Goal: Task Accomplishment & Management: Complete application form

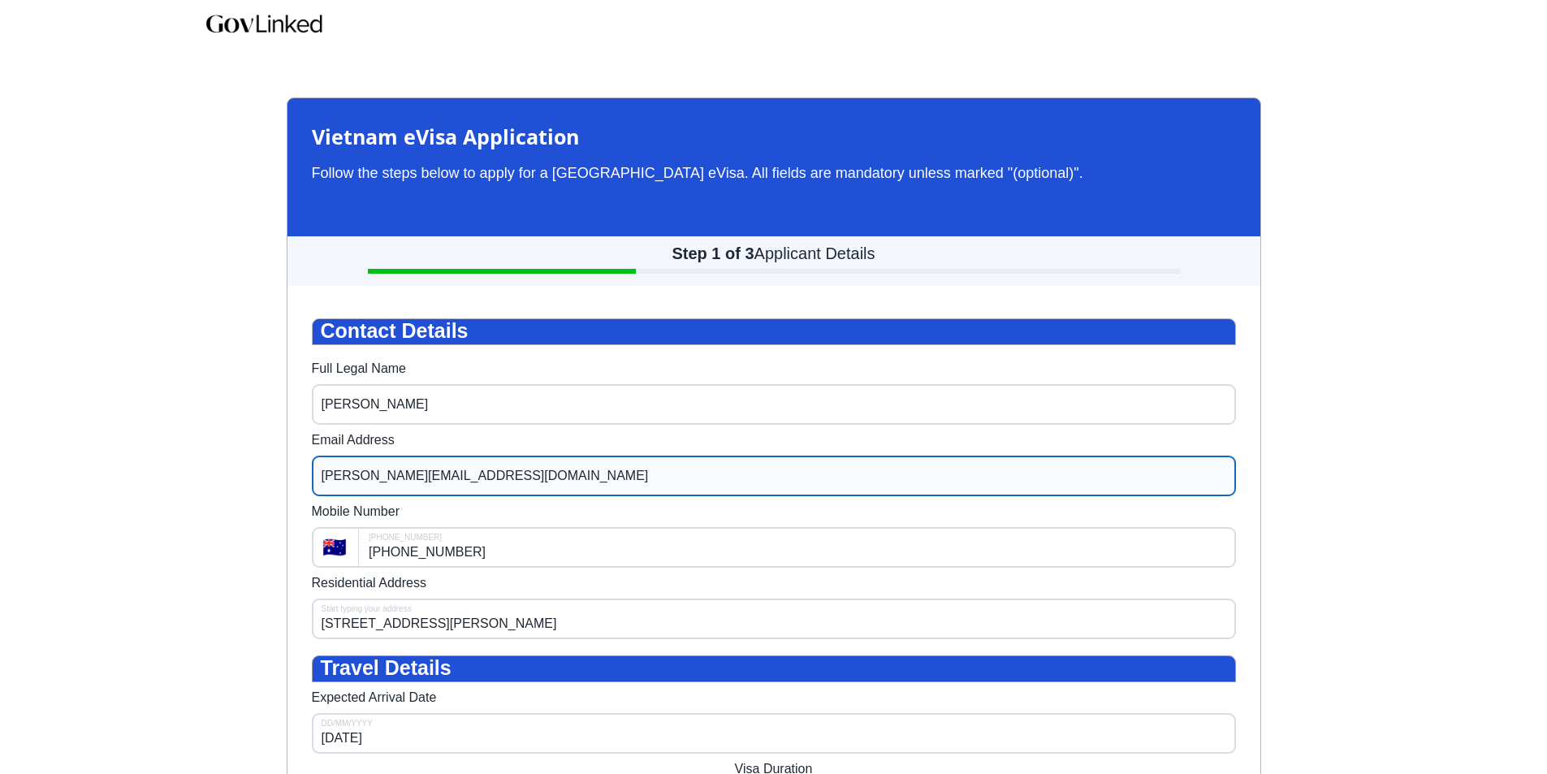
click at [439, 479] on input "[PERSON_NAME][EMAIL_ADDRESS][DOMAIN_NAME]" at bounding box center [774, 476] width 924 height 41
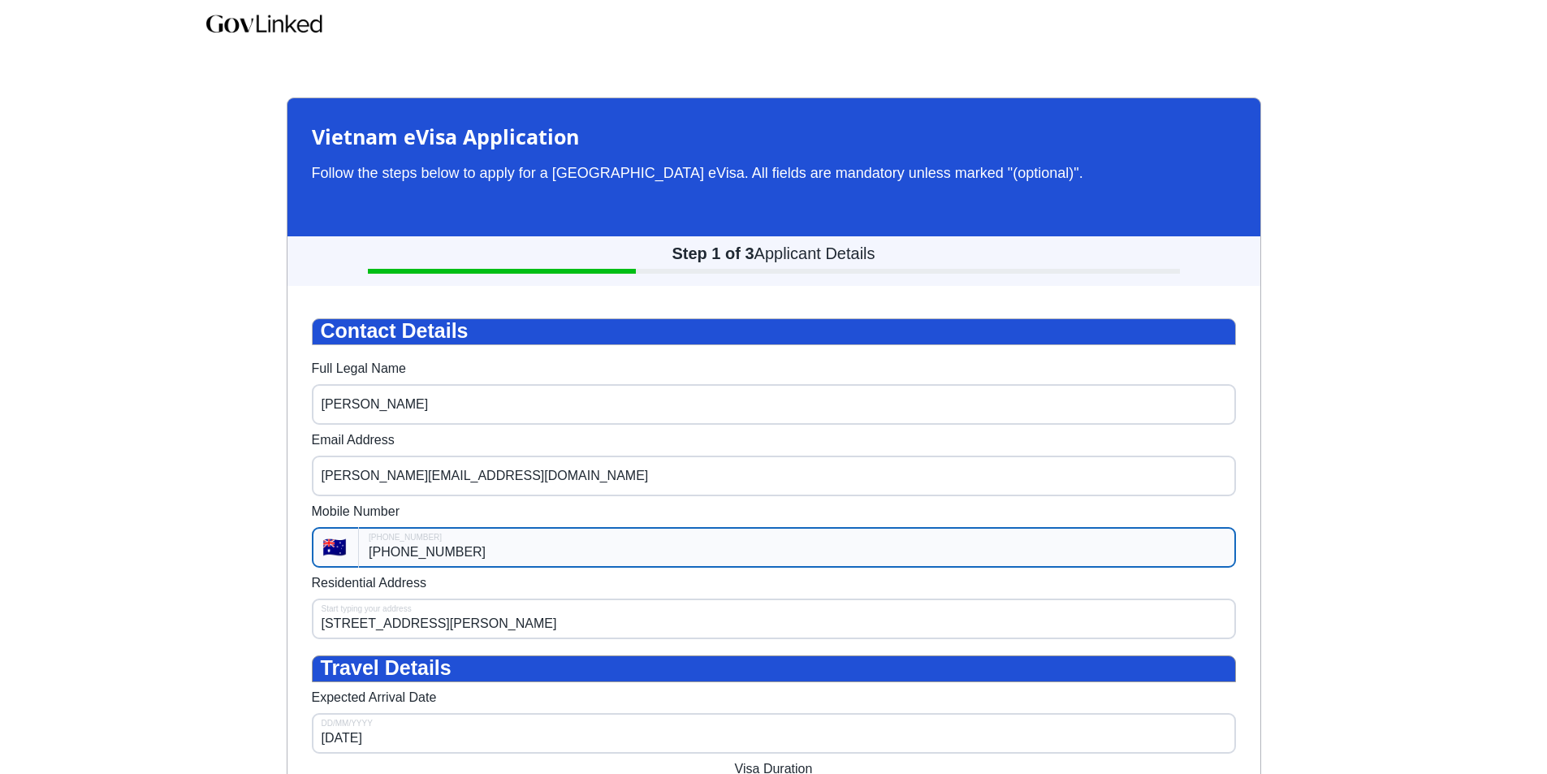
click at [490, 554] on input "[PHONE_NUMBER]" at bounding box center [797, 547] width 876 height 41
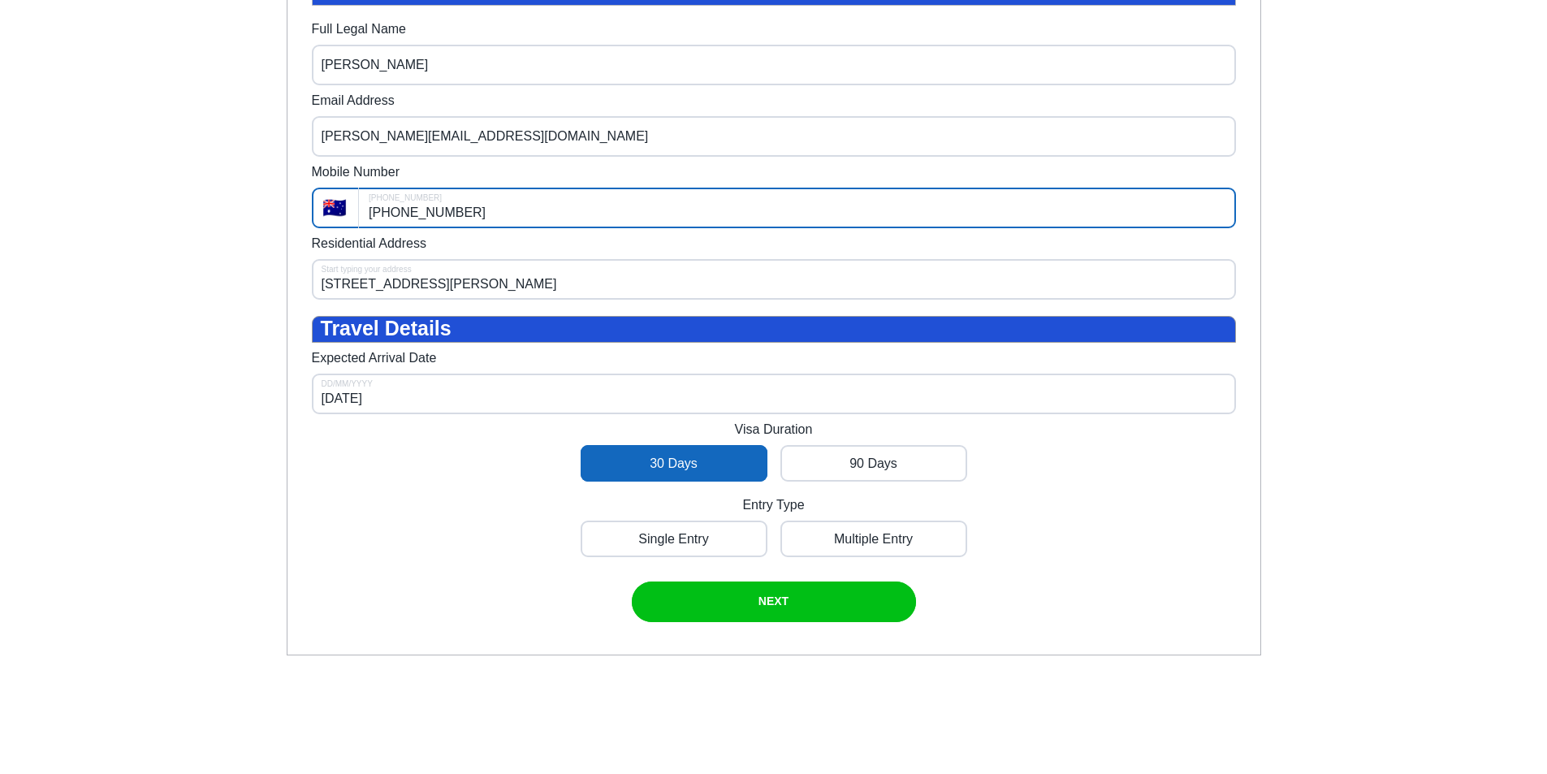
scroll to position [344, 0]
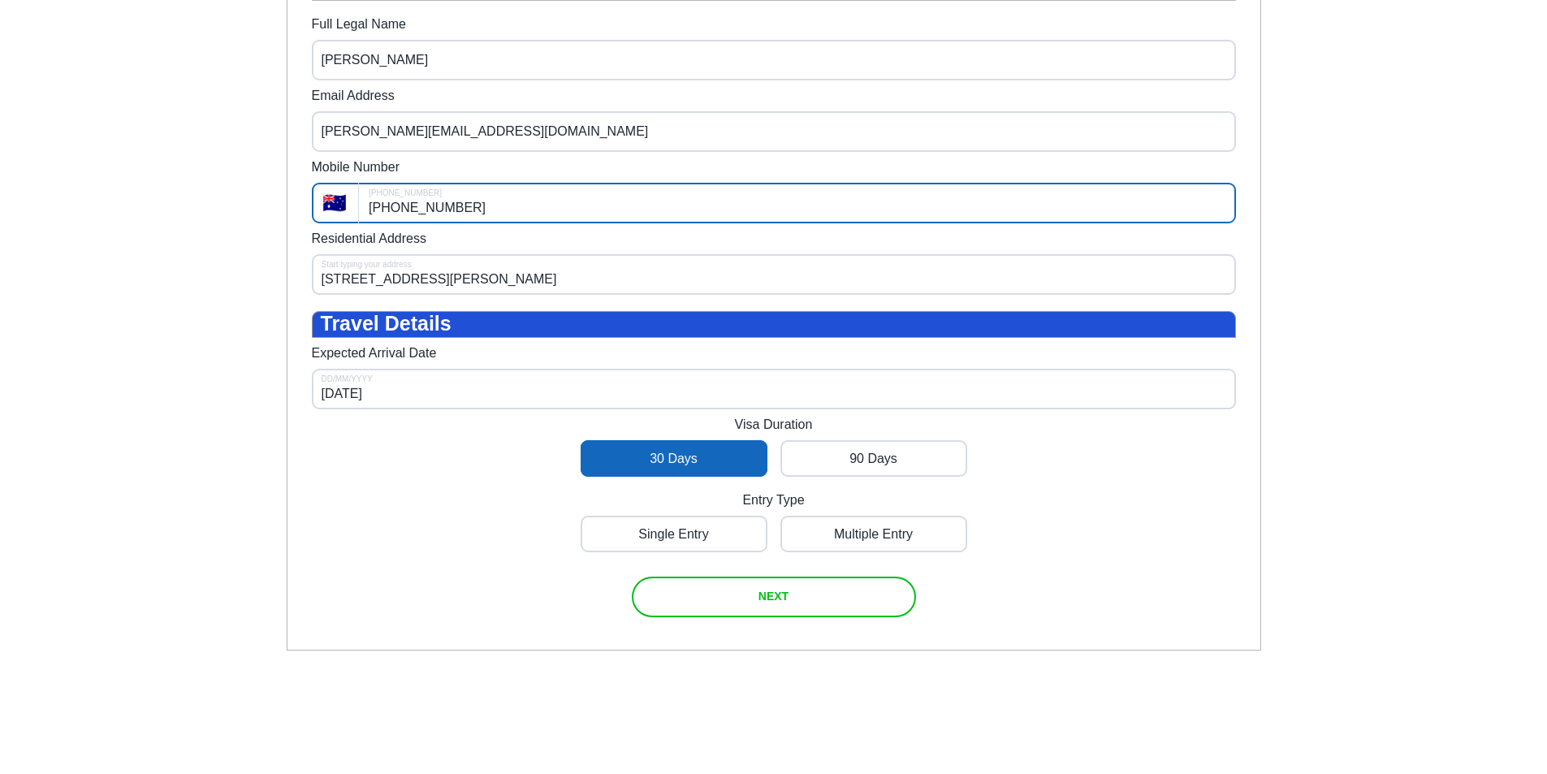
click at [789, 617] on div "submit" at bounding box center [774, 597] width 284 height 41
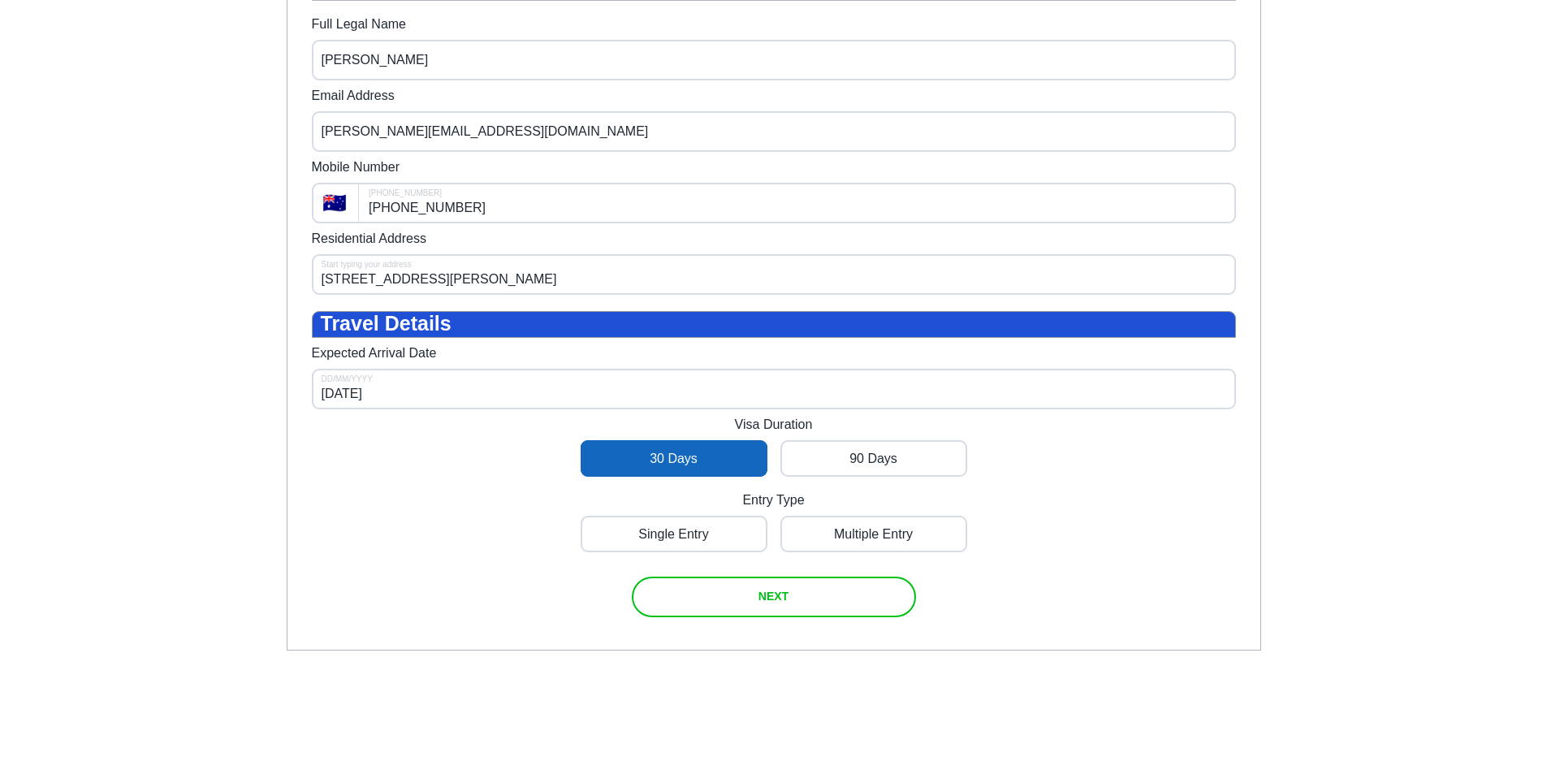
click at [788, 617] on div "submit" at bounding box center [774, 597] width 284 height 41
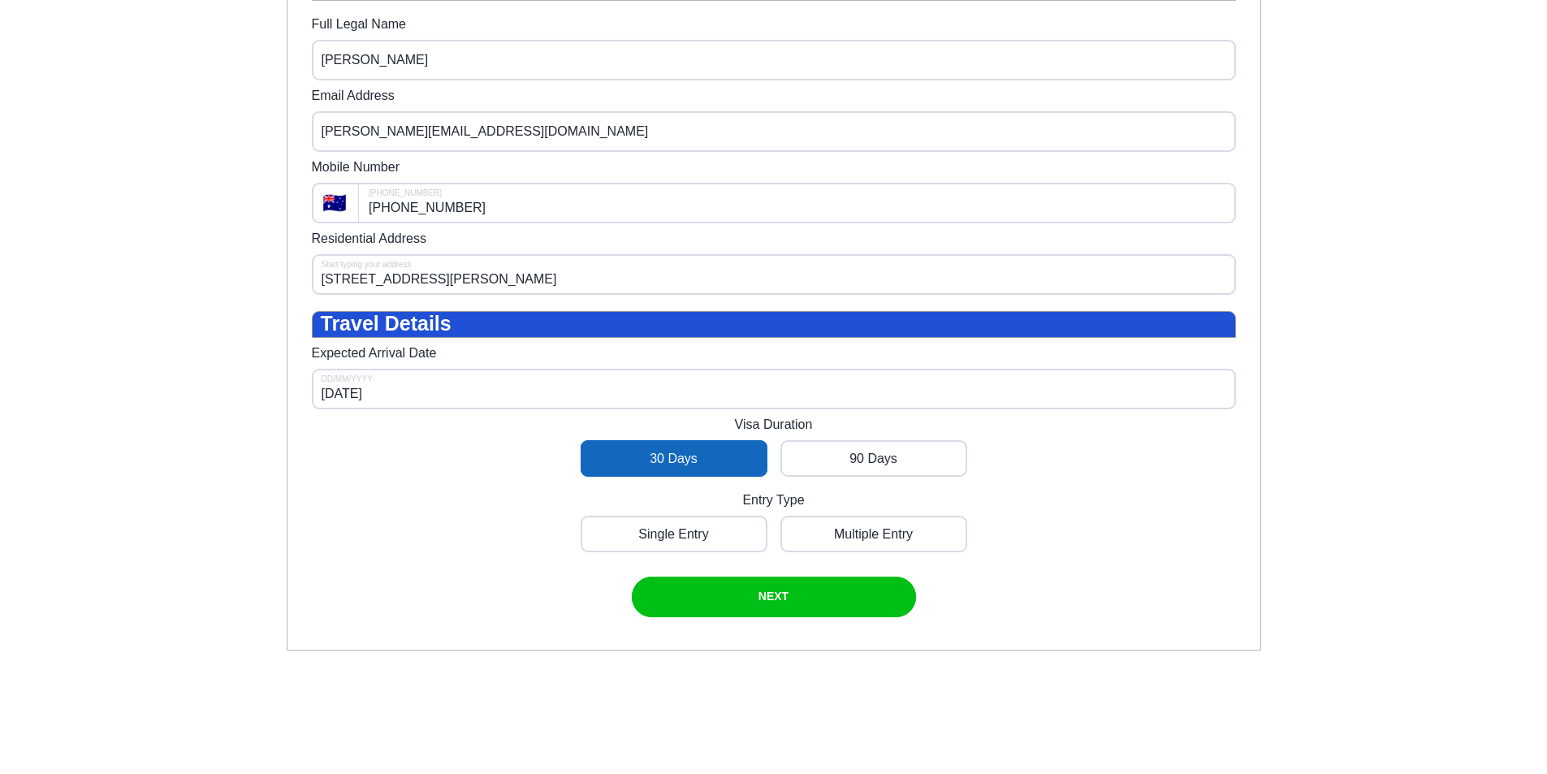
click at [1140, 565] on div "Contact Details Full Legal Name [PERSON_NAME] Email Address [PERSON_NAME][EMAIL…" at bounding box center [774, 295] width 924 height 643
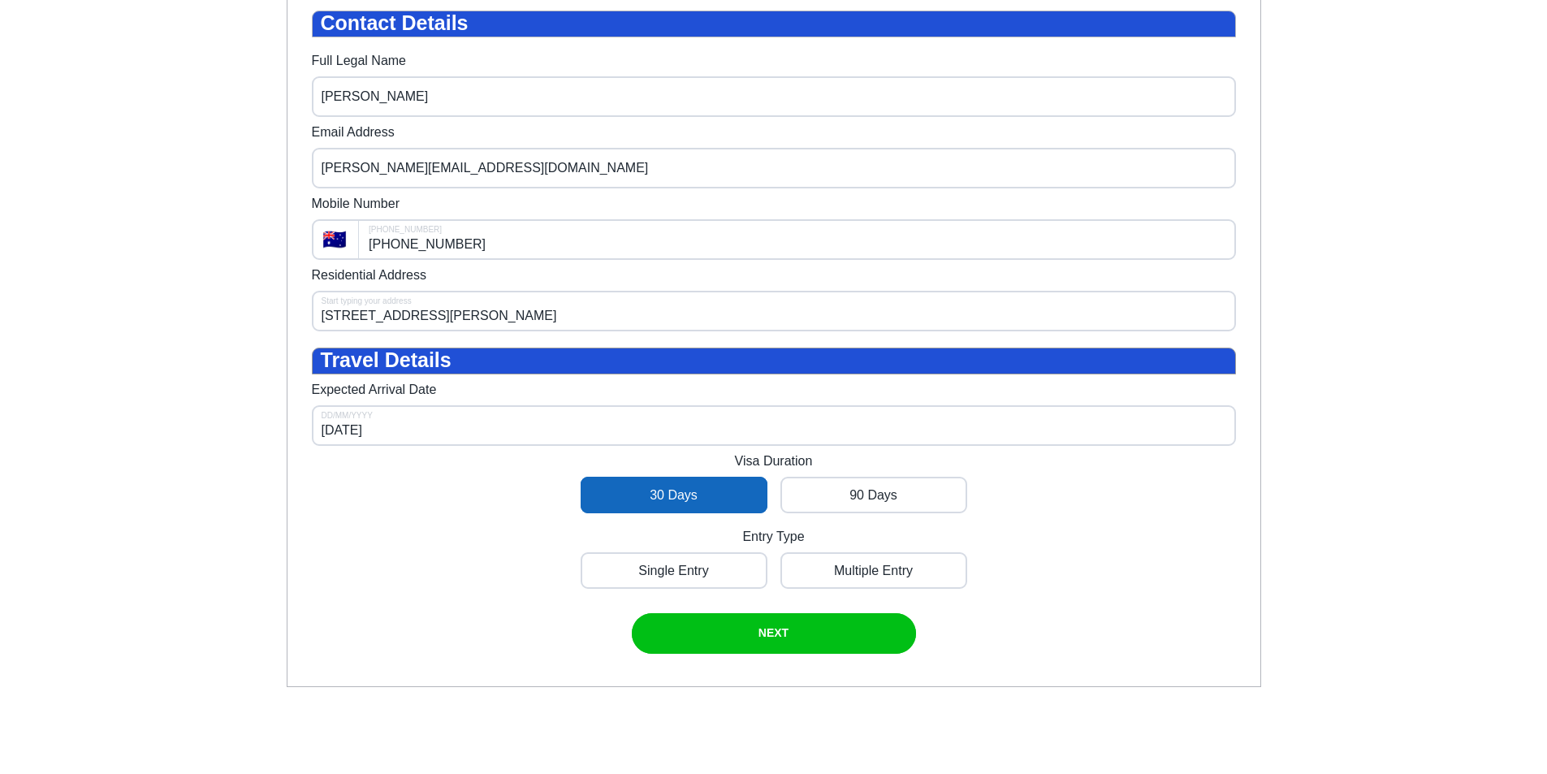
scroll to position [310, 0]
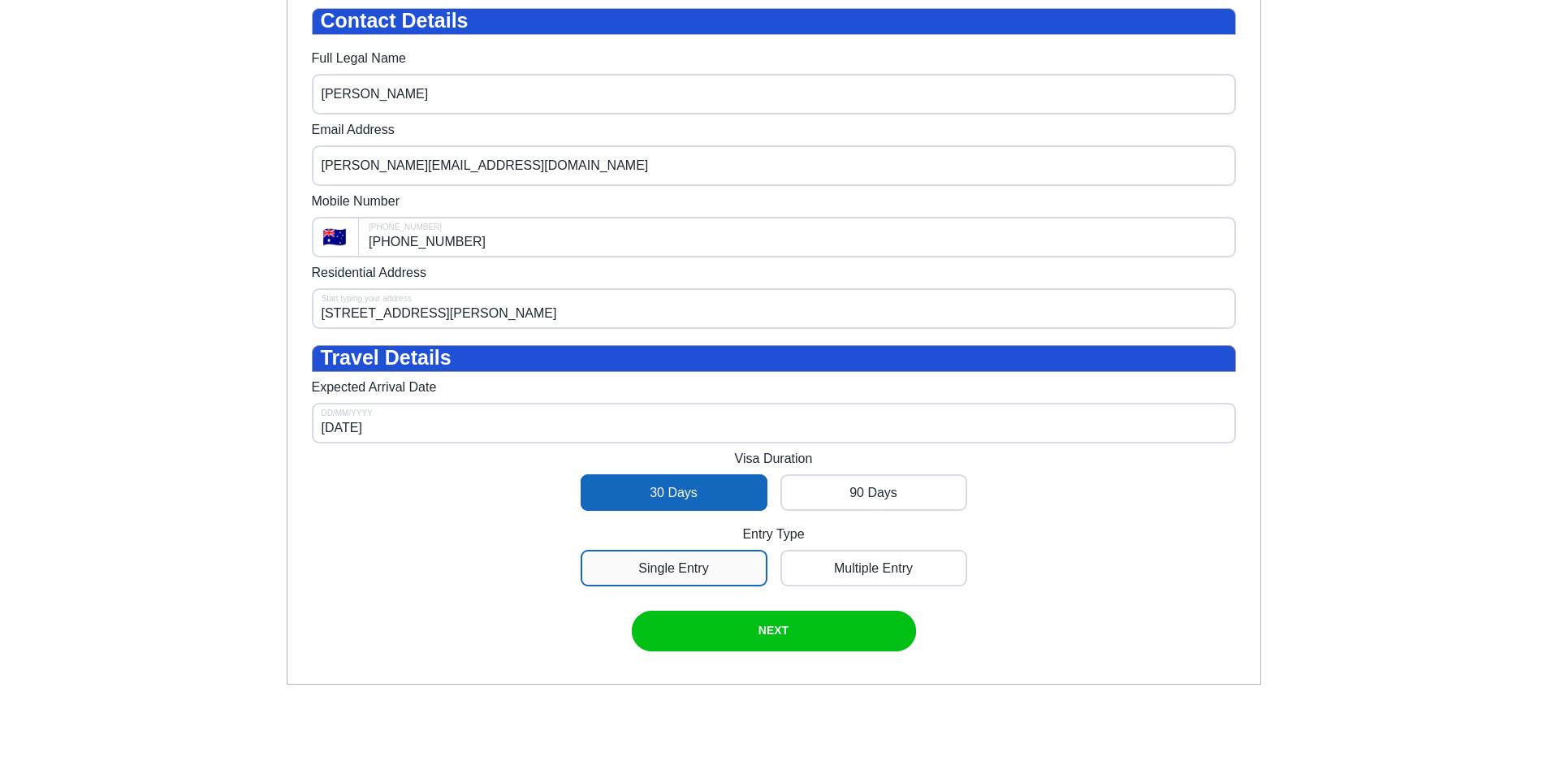
click at [676, 586] on div at bounding box center [674, 568] width 187 height 37
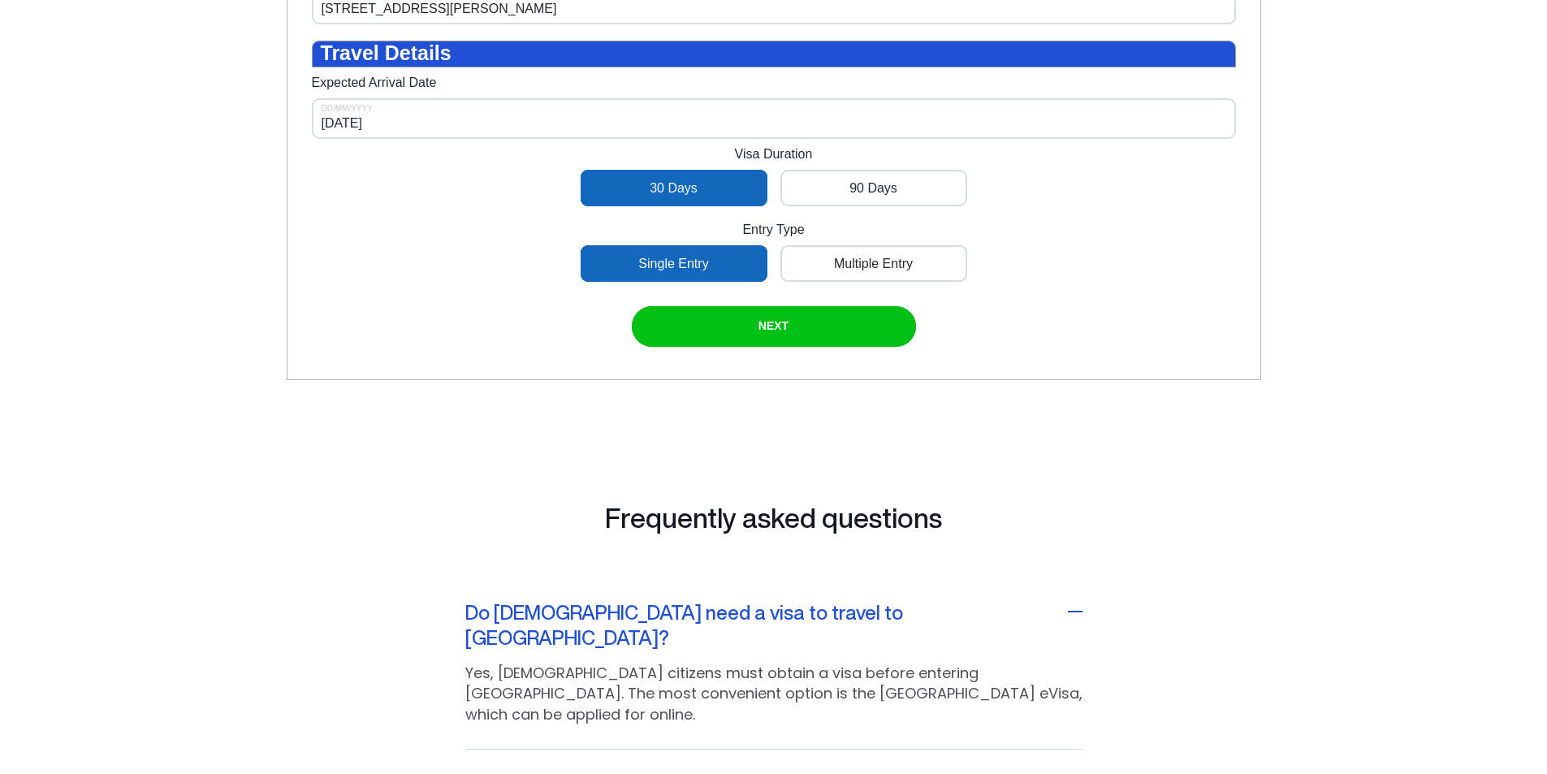
scroll to position [621, 0]
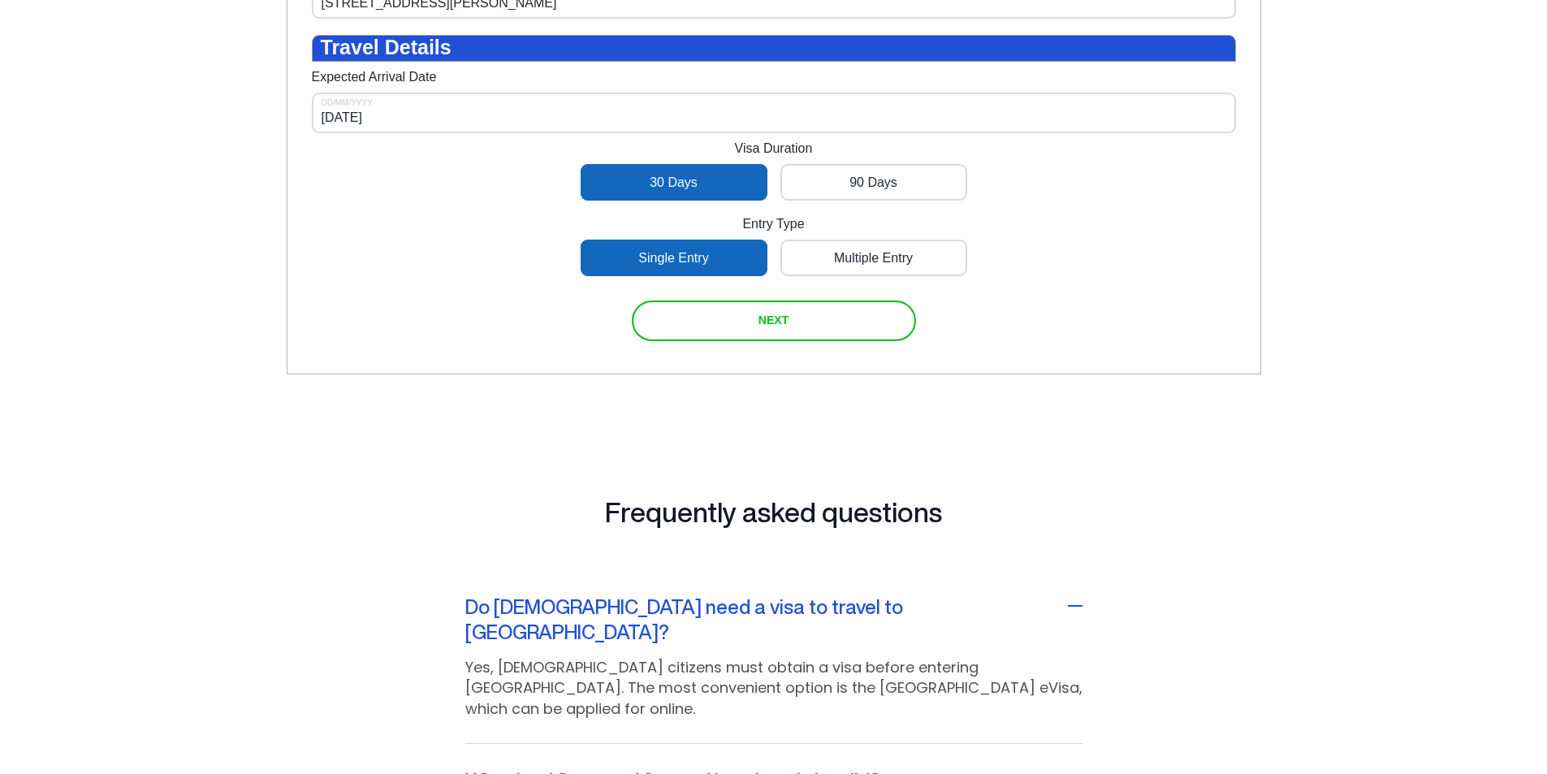
click at [774, 327] on span "NEXT" at bounding box center [774, 320] width 30 height 13
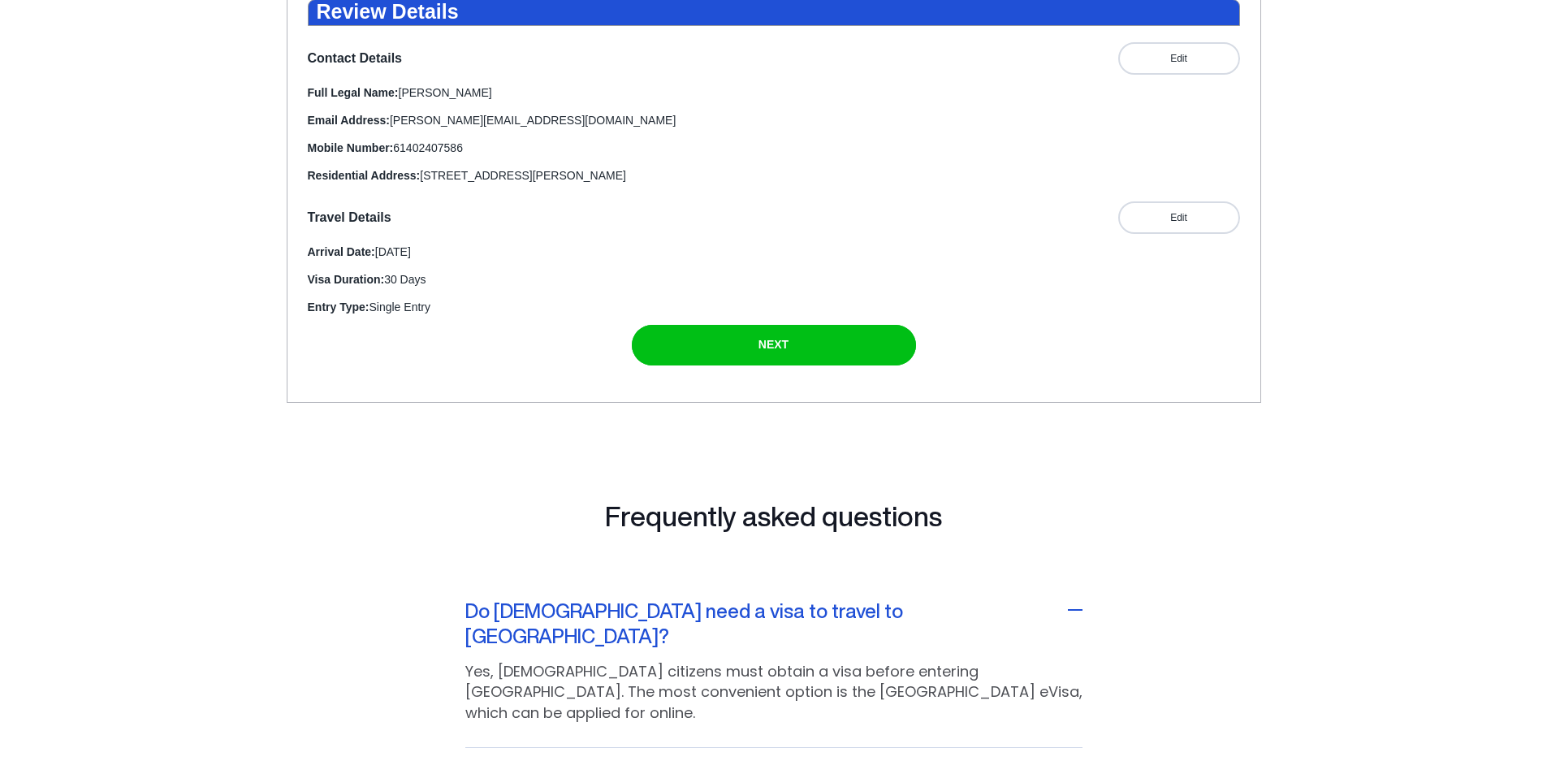
scroll to position [300, 0]
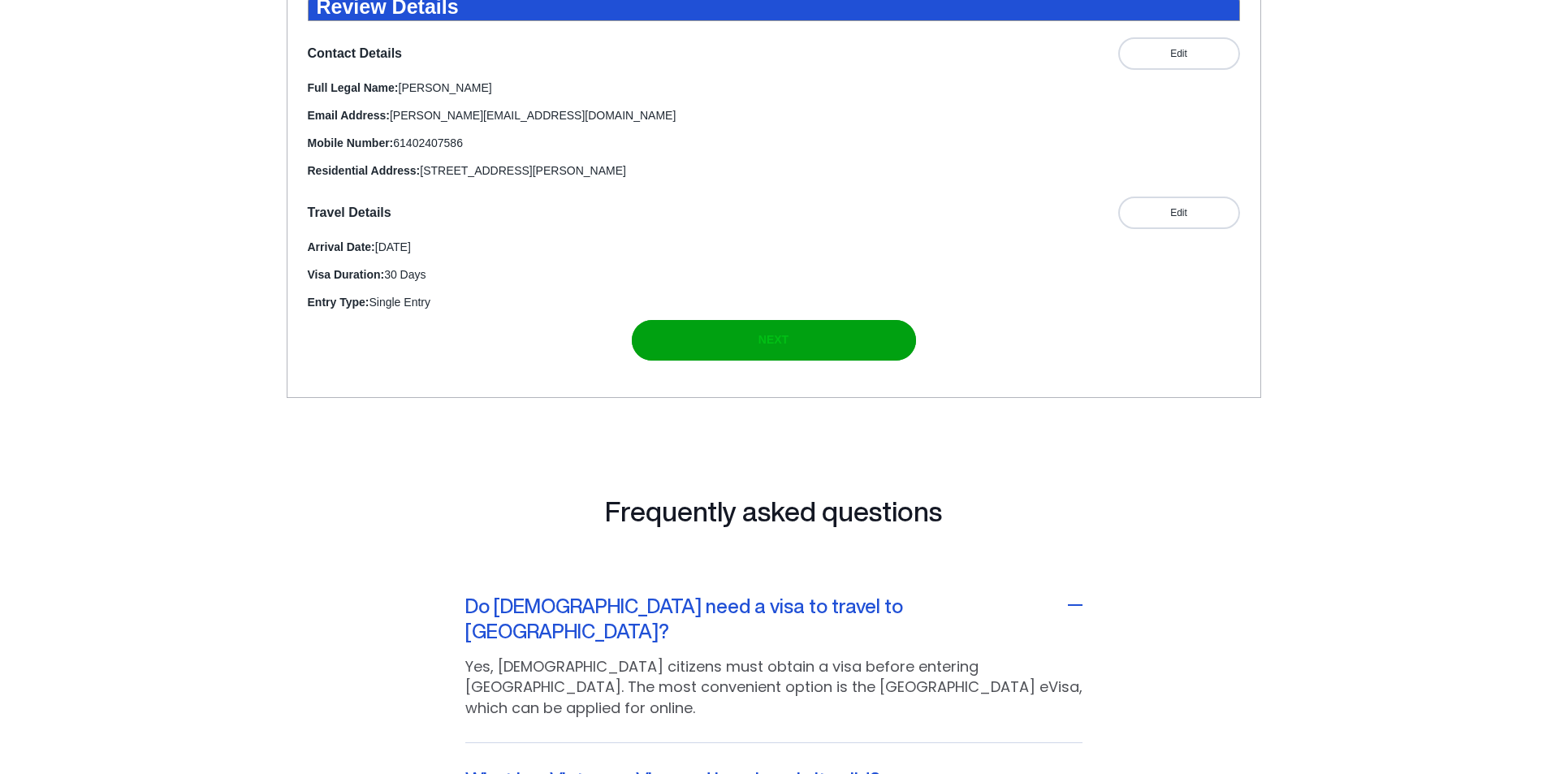
click at [784, 346] on span "NEXT" at bounding box center [774, 339] width 30 height 13
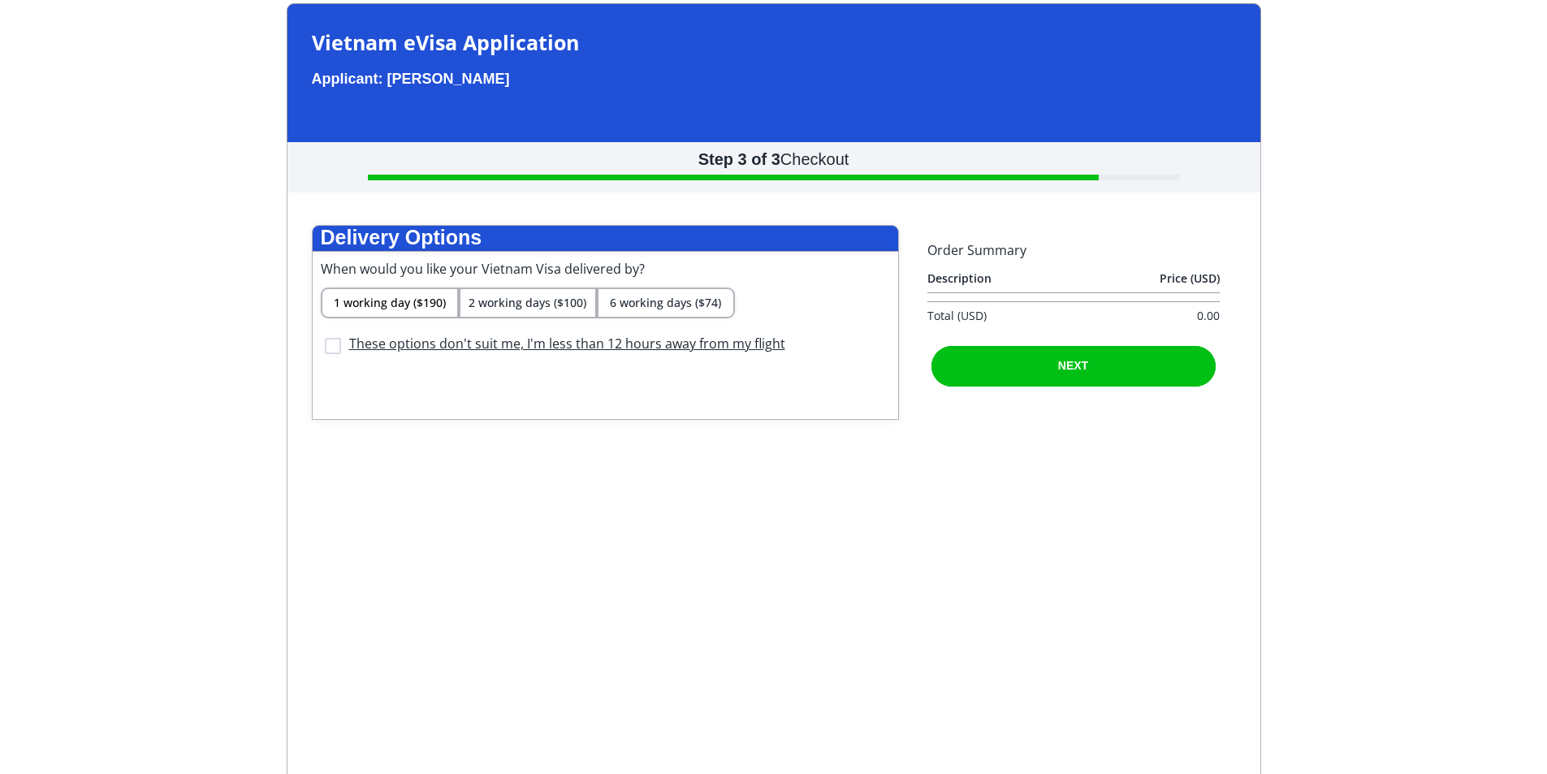
scroll to position [49, 0]
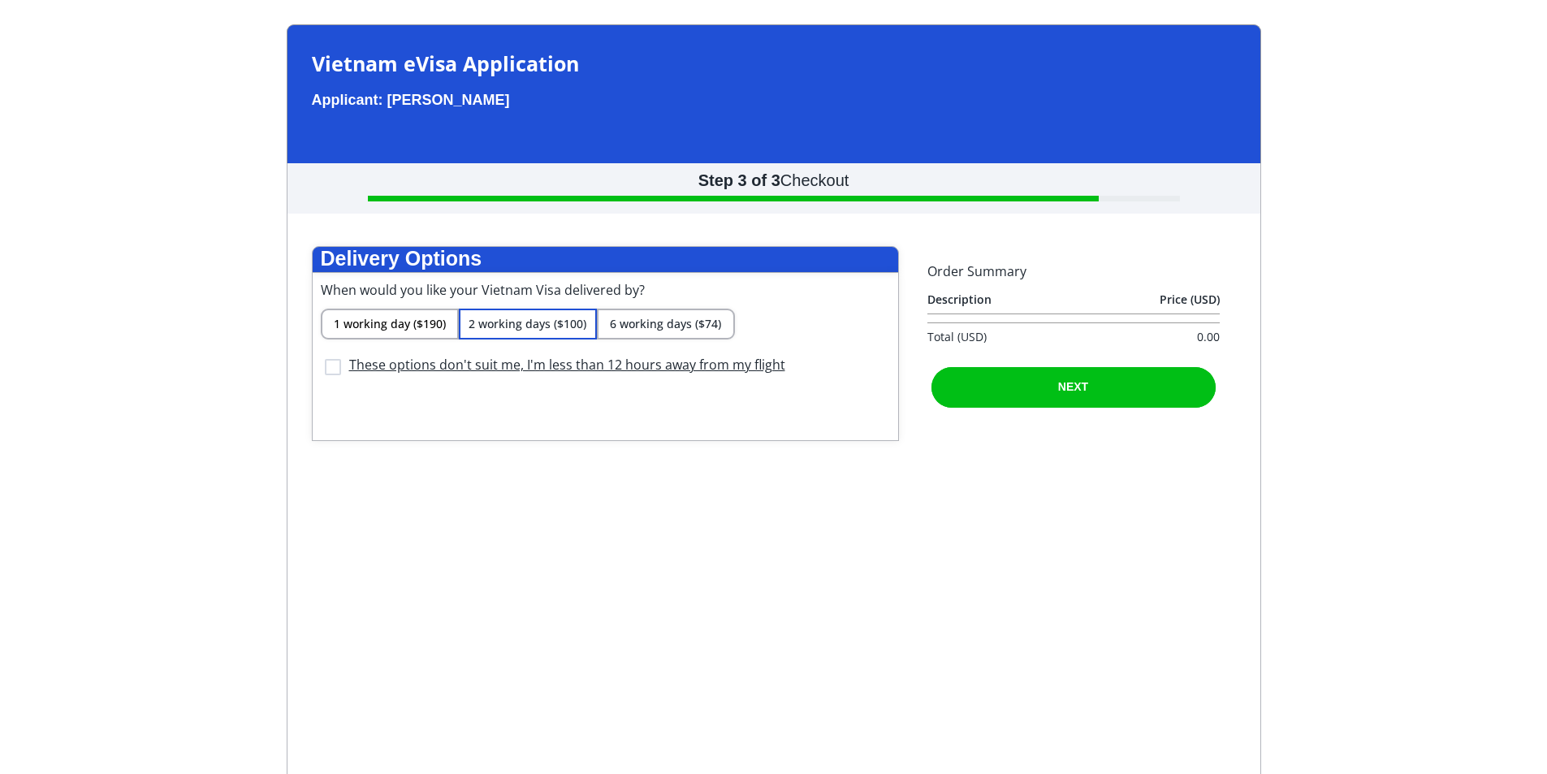
click at [500, 331] on span "2 working days ($100)" at bounding box center [528, 323] width 118 height 15
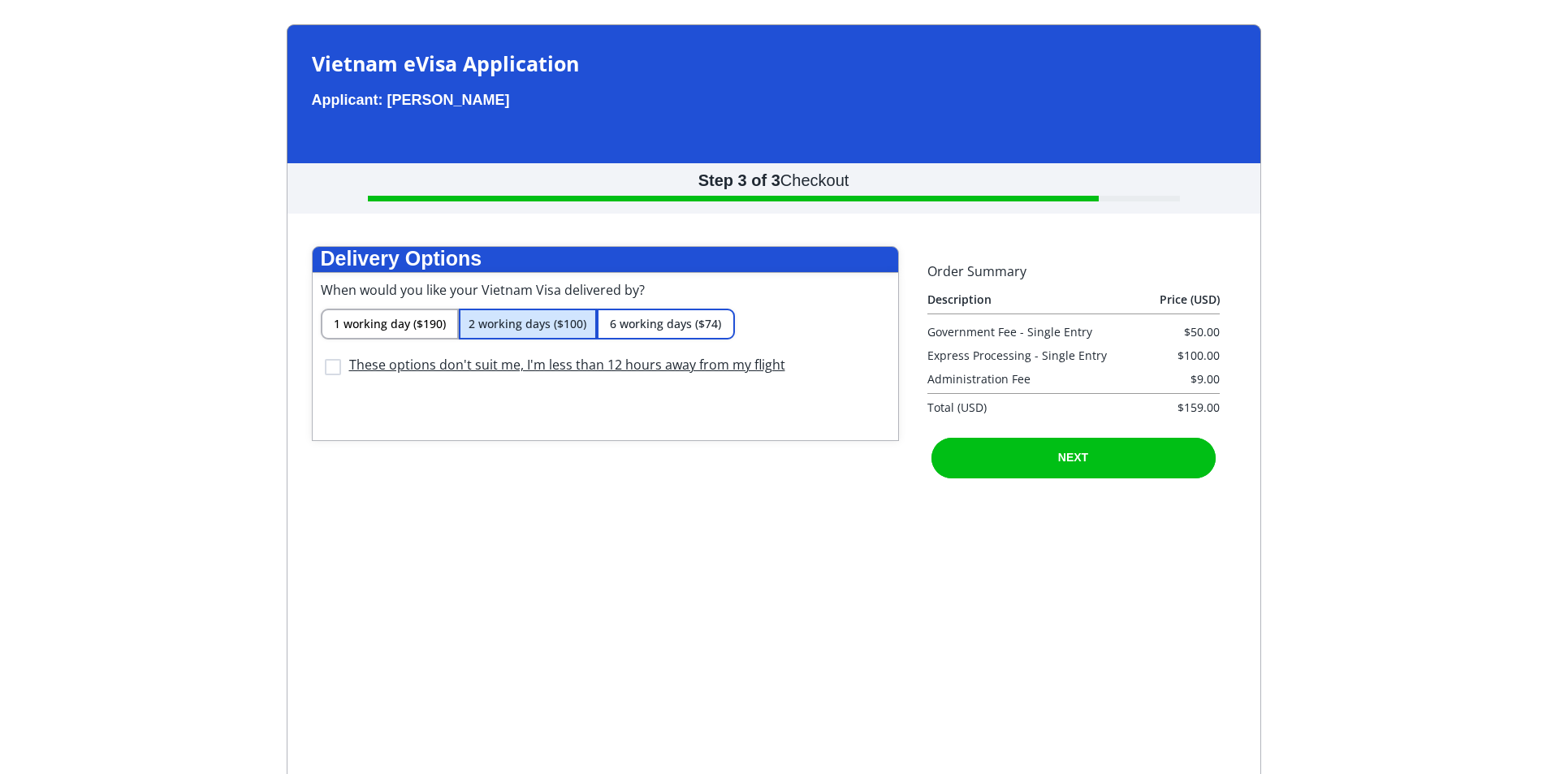
click at [701, 331] on span "6 working days ($74)" at bounding box center [665, 323] width 111 height 15
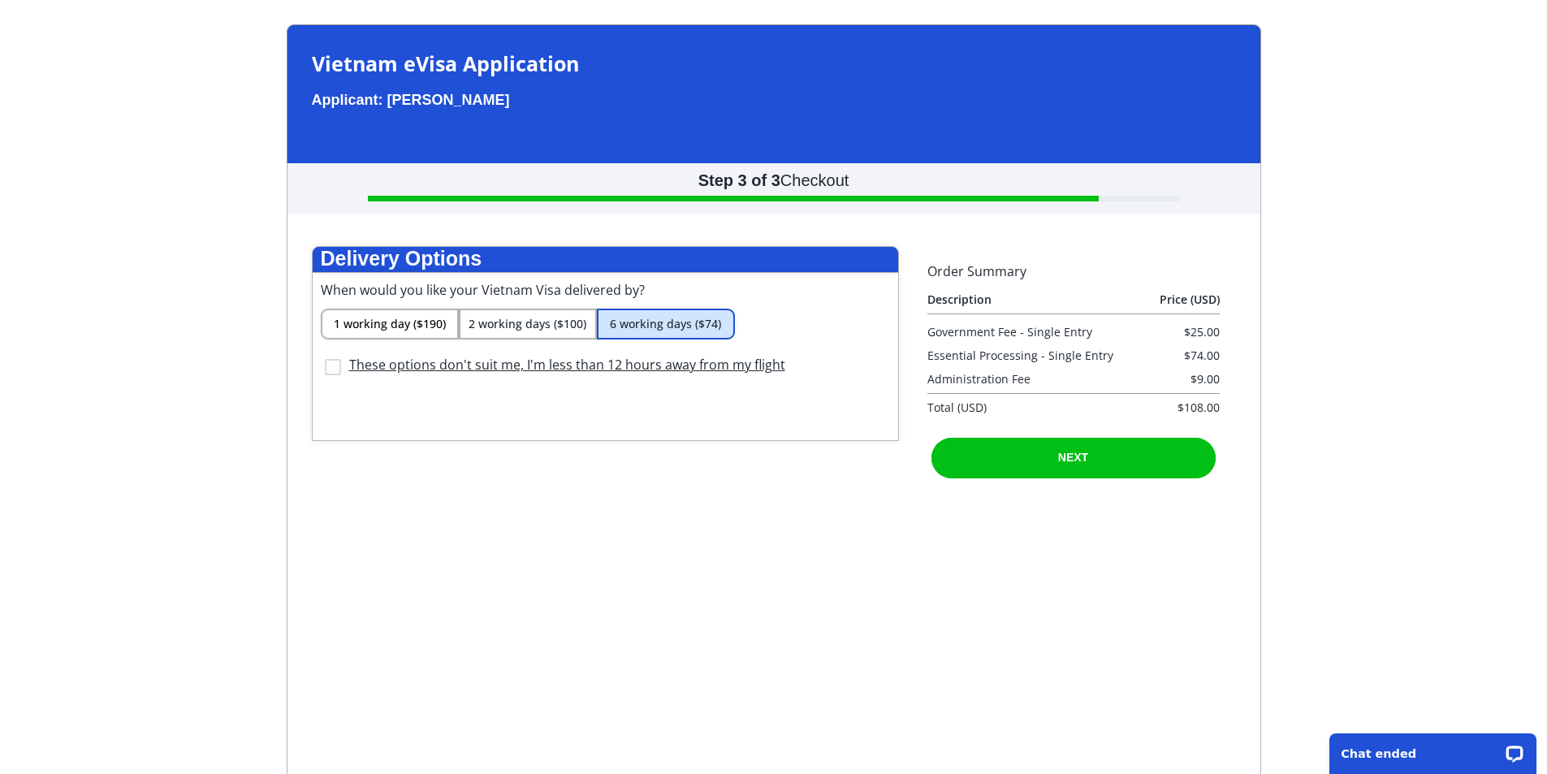
click at [1465, 504] on div "Vietnam eVisa Application Applicant: [PERSON_NAME] Step 3 of 3 Checkout Deliver…" at bounding box center [773, 460] width 1531 height 872
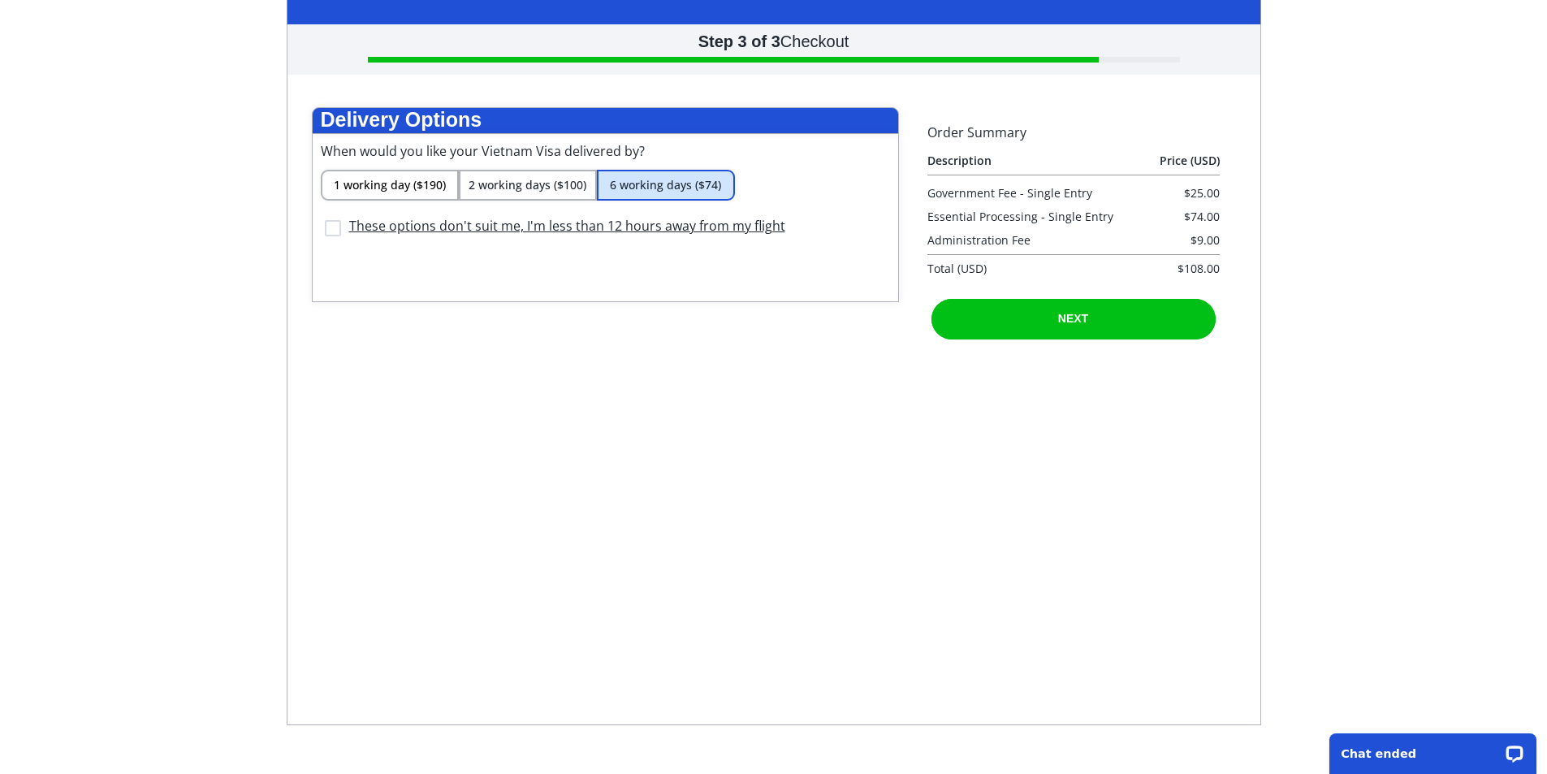
scroll to position [172, 0]
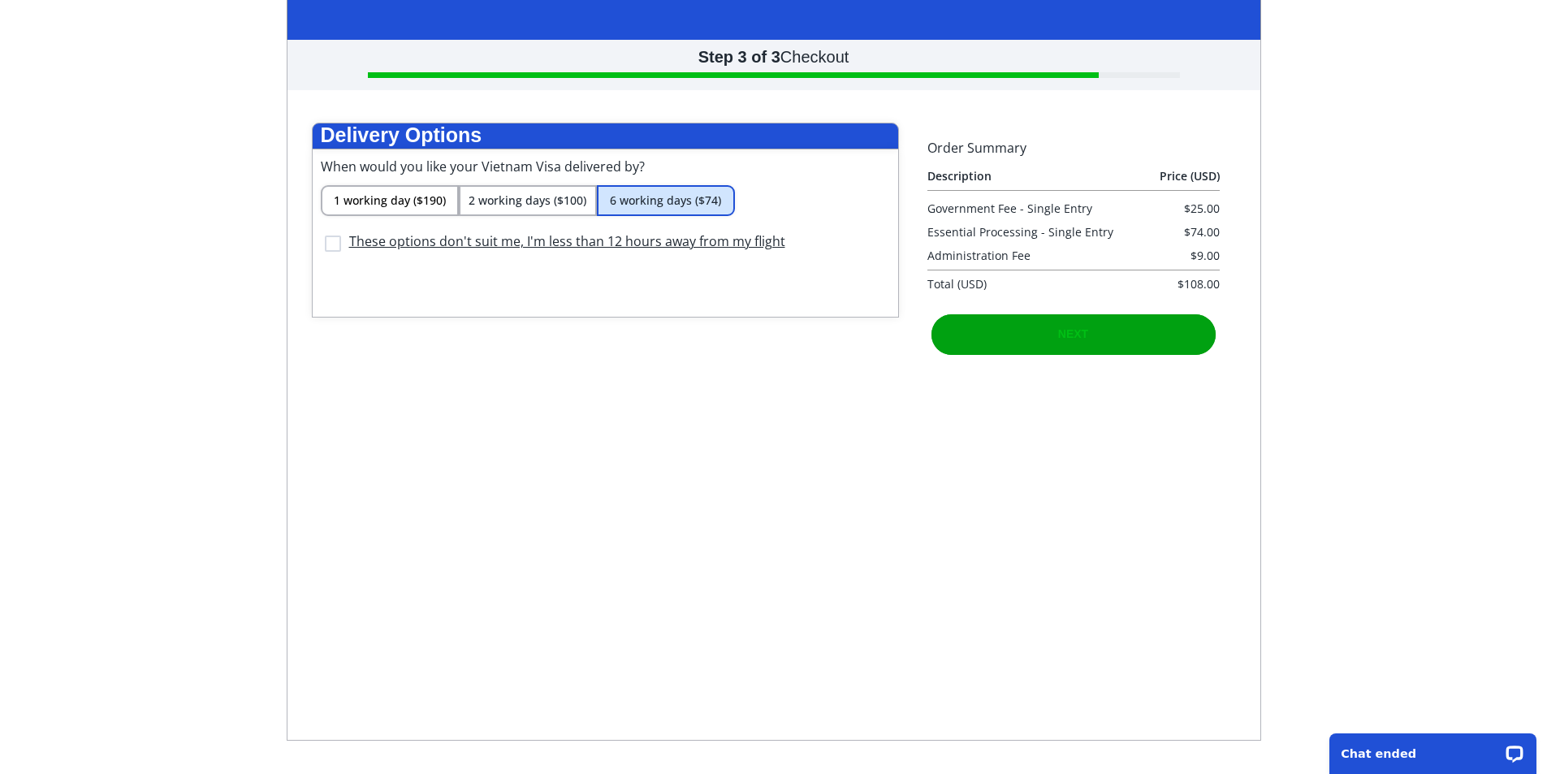
click at [1082, 340] on span "NEXT" at bounding box center [1073, 333] width 30 height 13
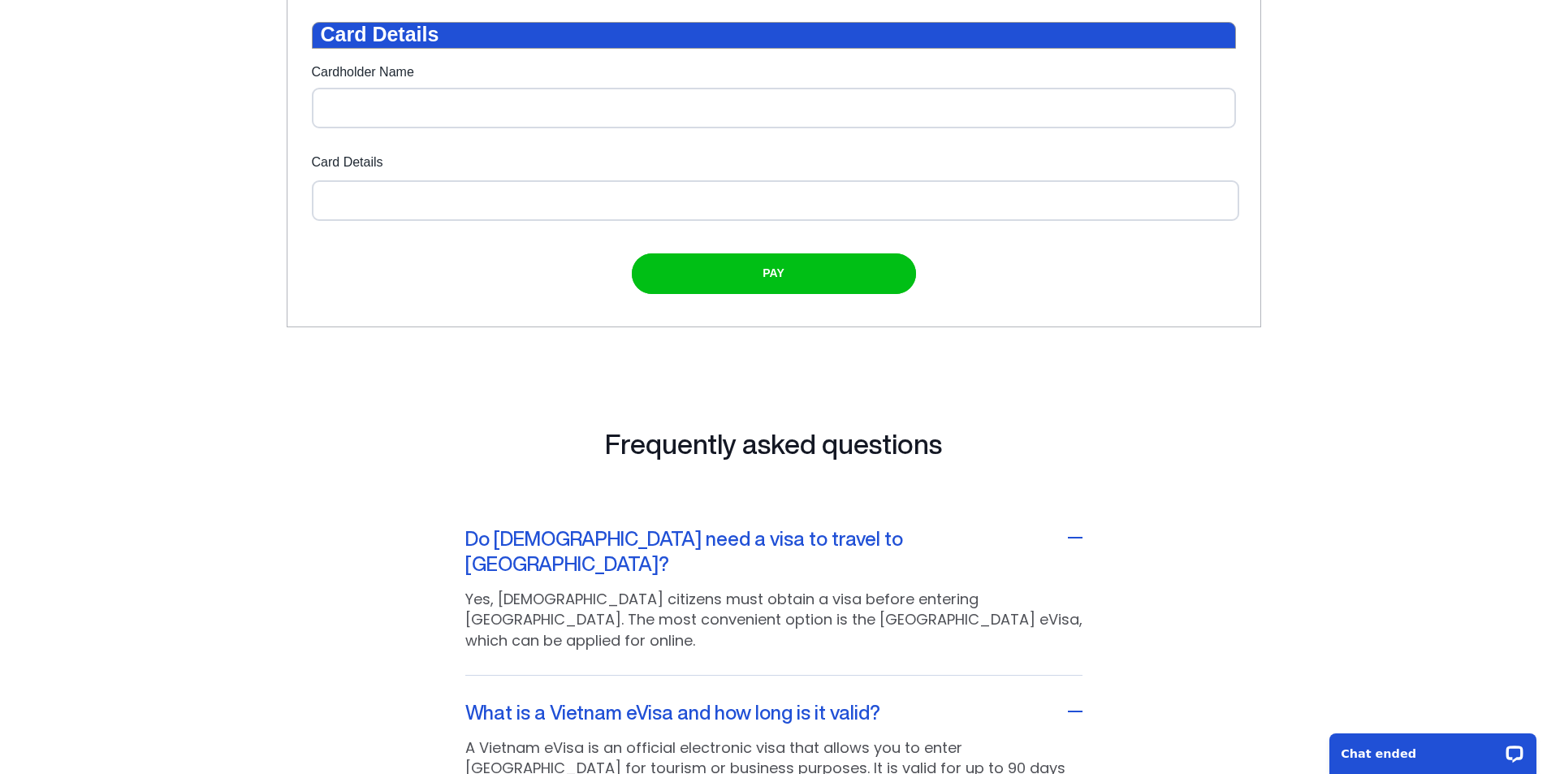
scroll to position [246, 0]
